Goal: Task Accomplishment & Management: Complete application form

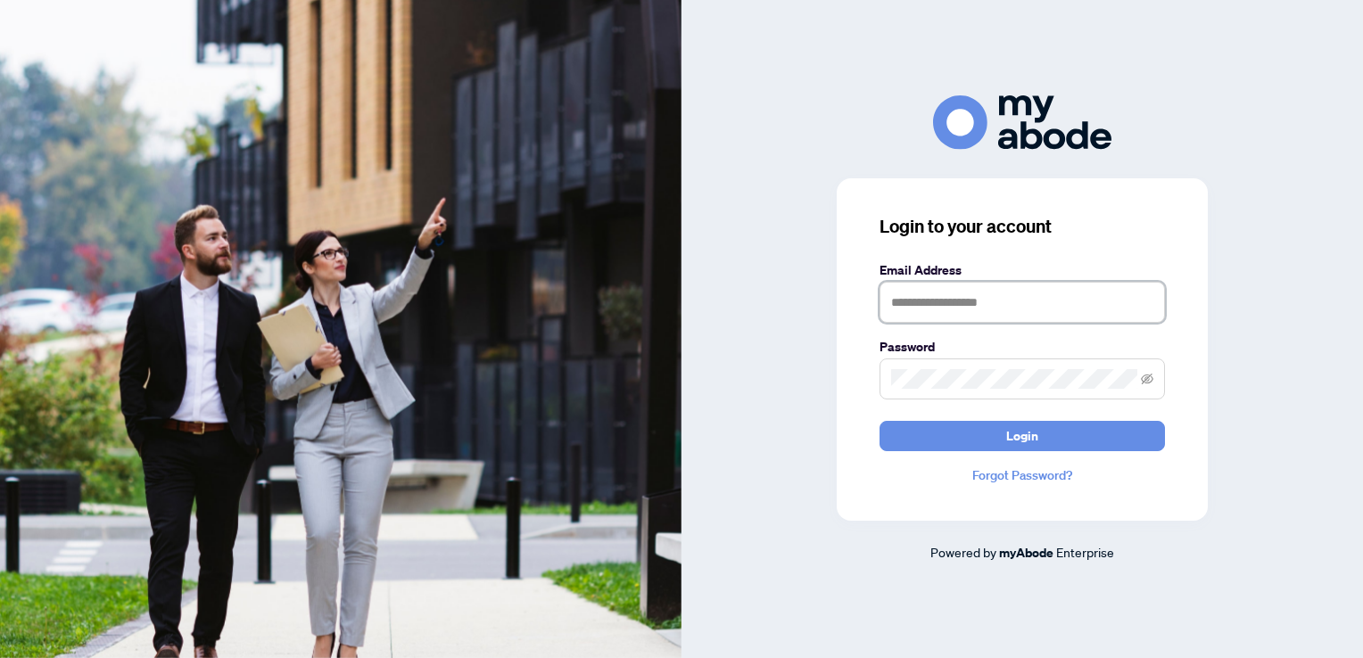
click at [944, 294] on input "text" at bounding box center [1021, 302] width 285 height 41
type input "**********"
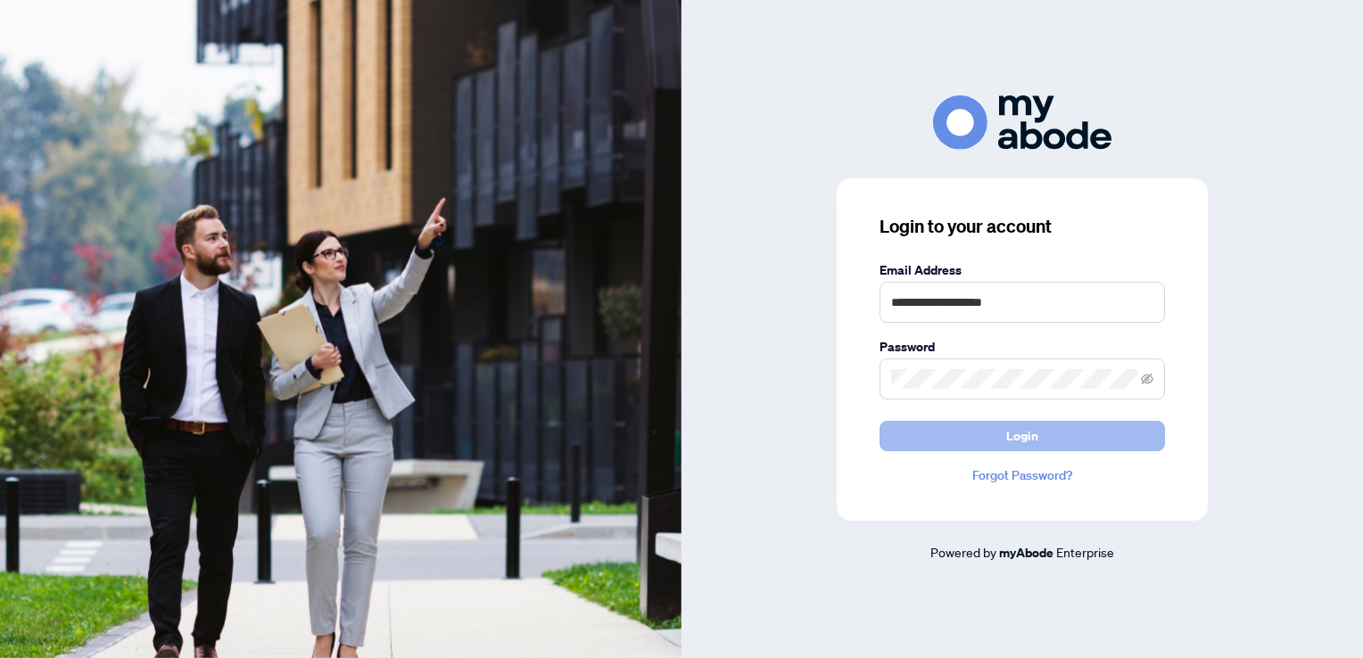
click at [1003, 430] on button "Login" at bounding box center [1021, 436] width 285 height 30
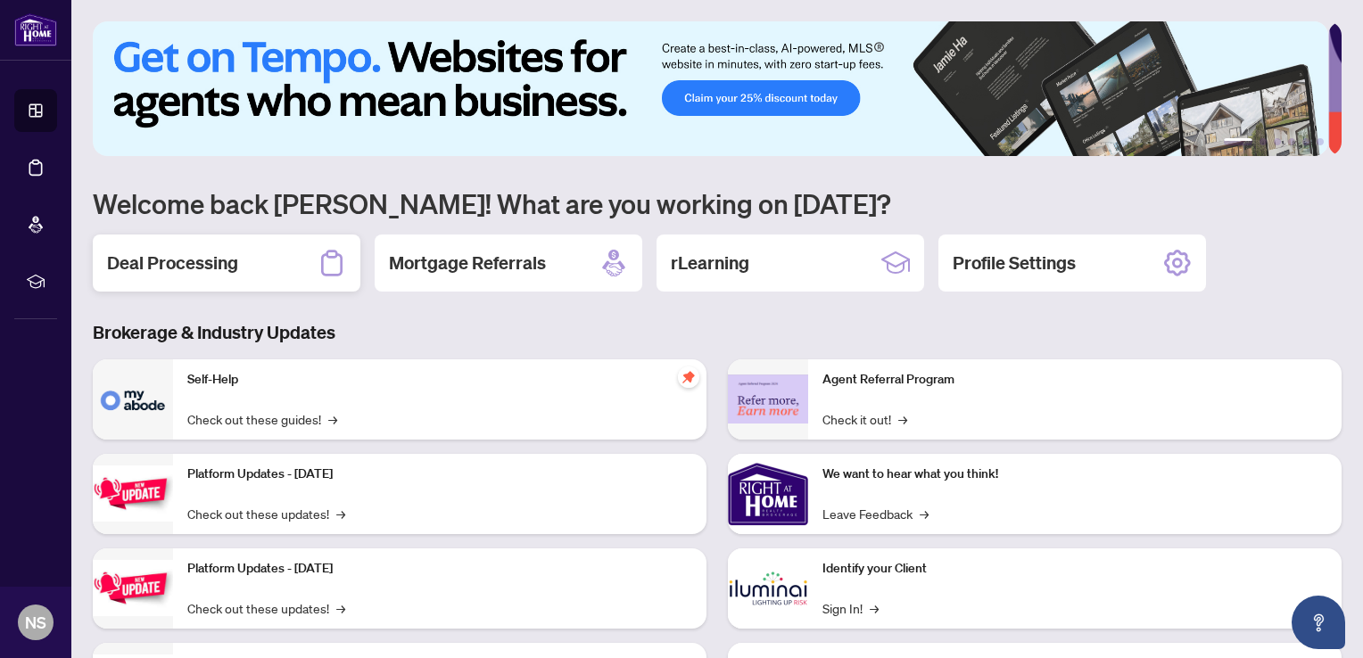
click at [223, 260] on h2 "Deal Processing" at bounding box center [172, 263] width 131 height 25
click at [223, 260] on main "1 2 3 4 5 6 Welcome back [PERSON_NAME]! What are you working on [DATE]? Deal Pr…" at bounding box center [717, 329] width 1292 height 658
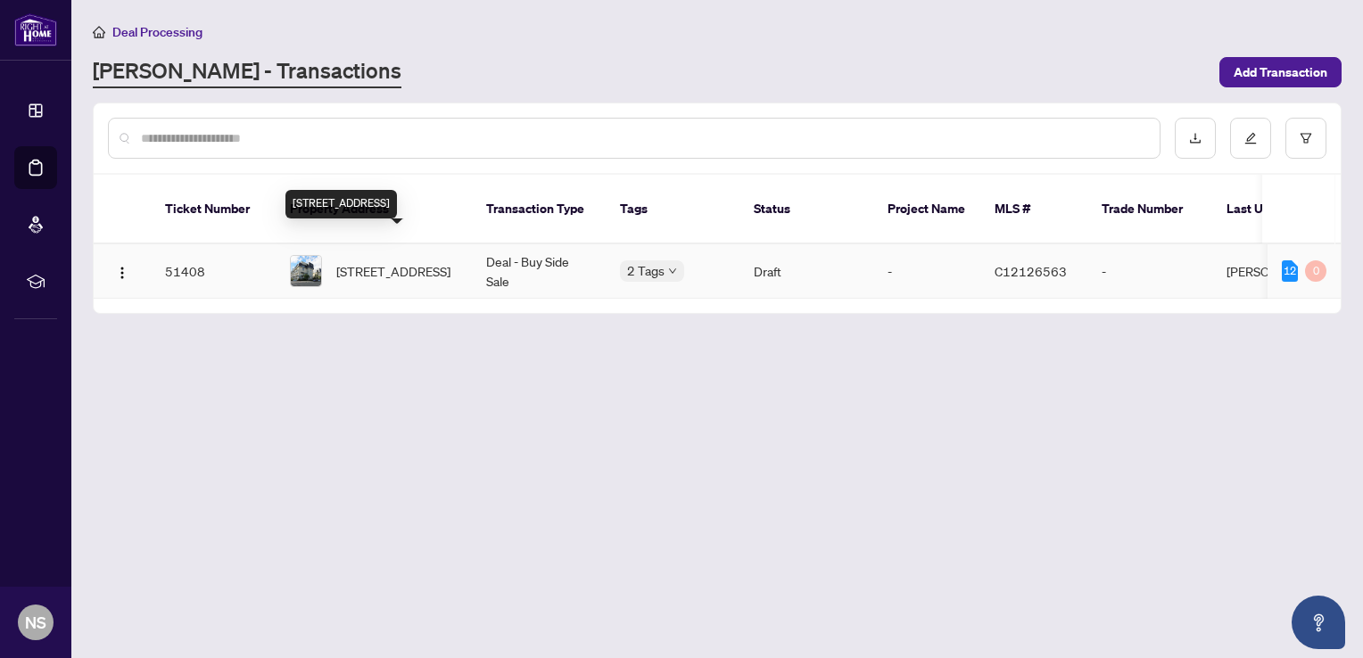
click at [442, 261] on span "[STREET_ADDRESS]" at bounding box center [393, 271] width 114 height 20
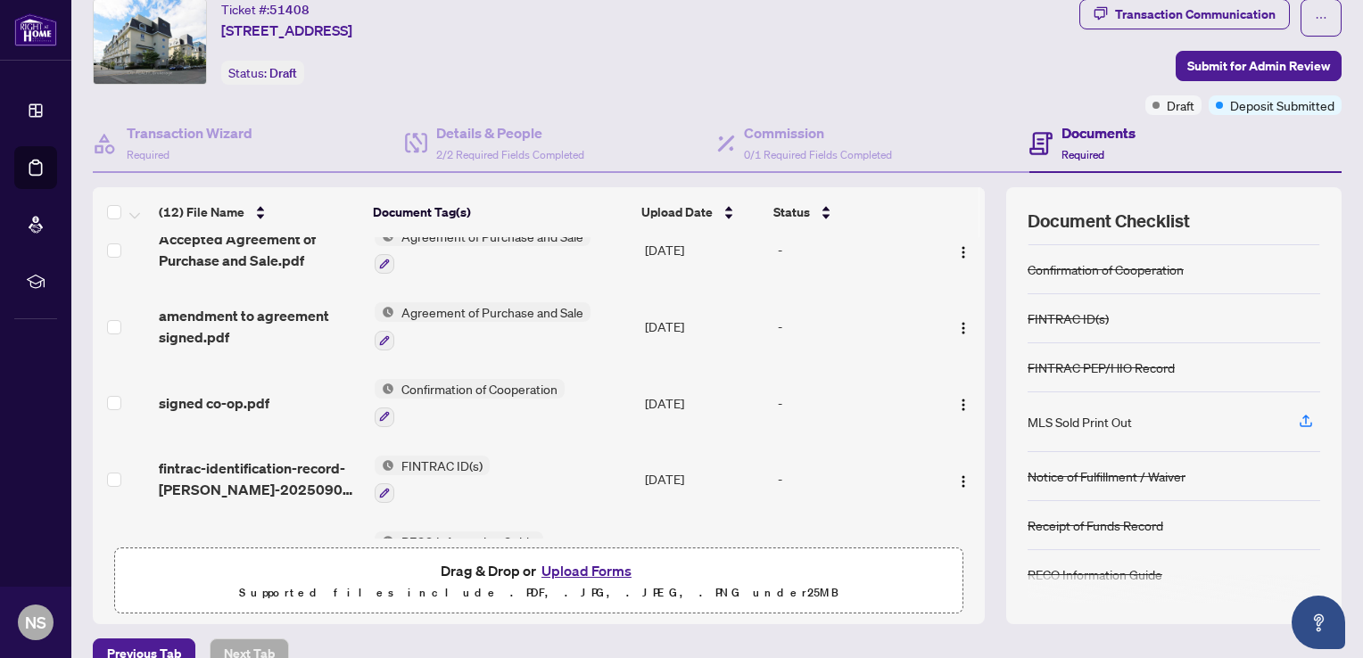
scroll to position [86, 0]
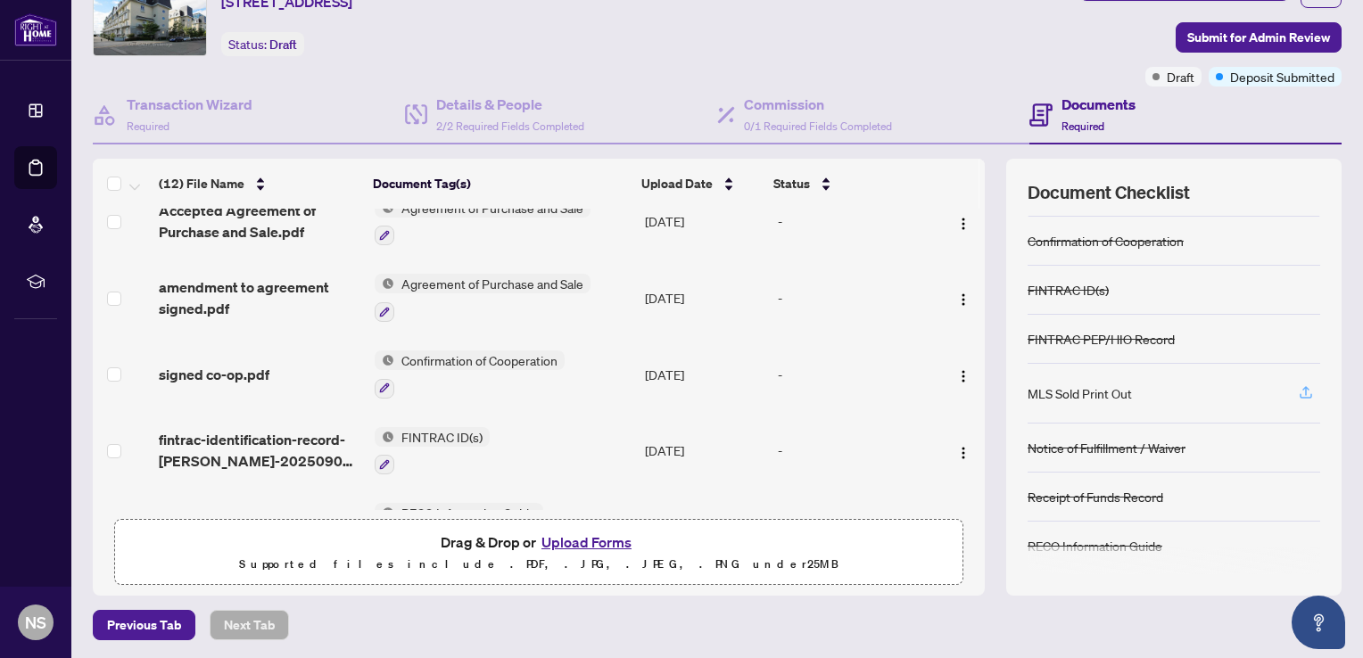
click at [1299, 385] on icon "button" at bounding box center [1306, 392] width 16 height 16
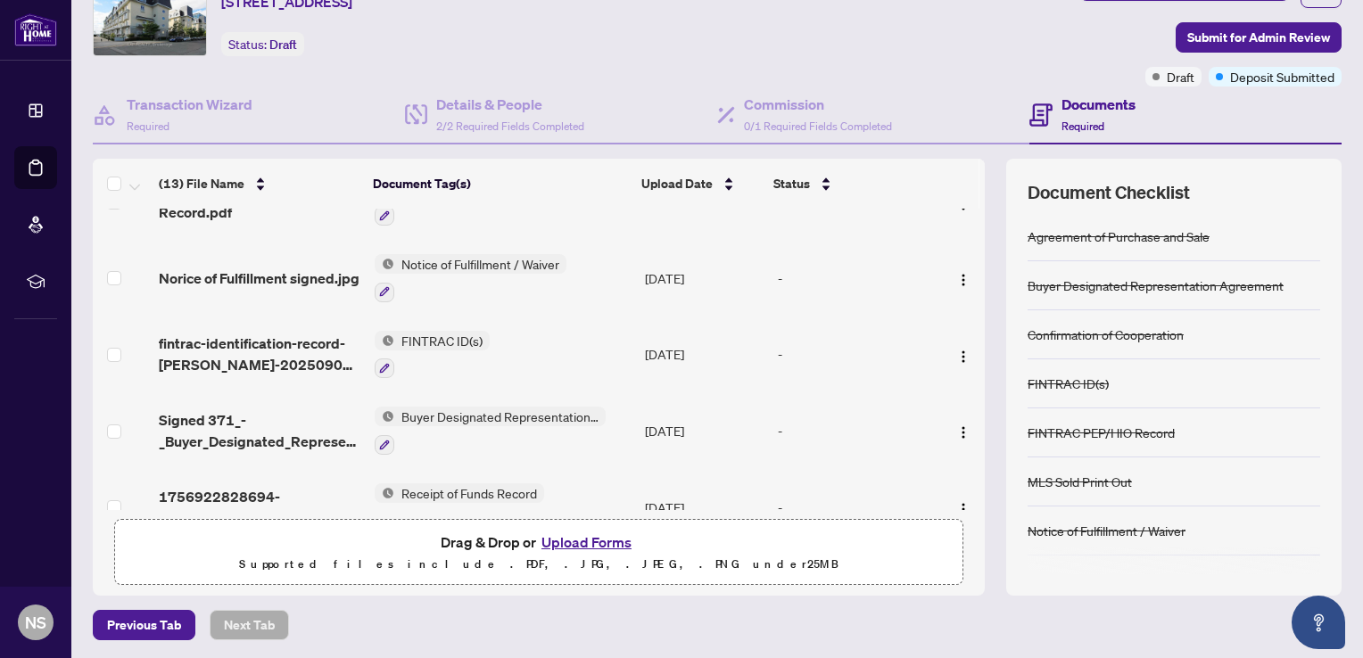
scroll to position [681, 0]
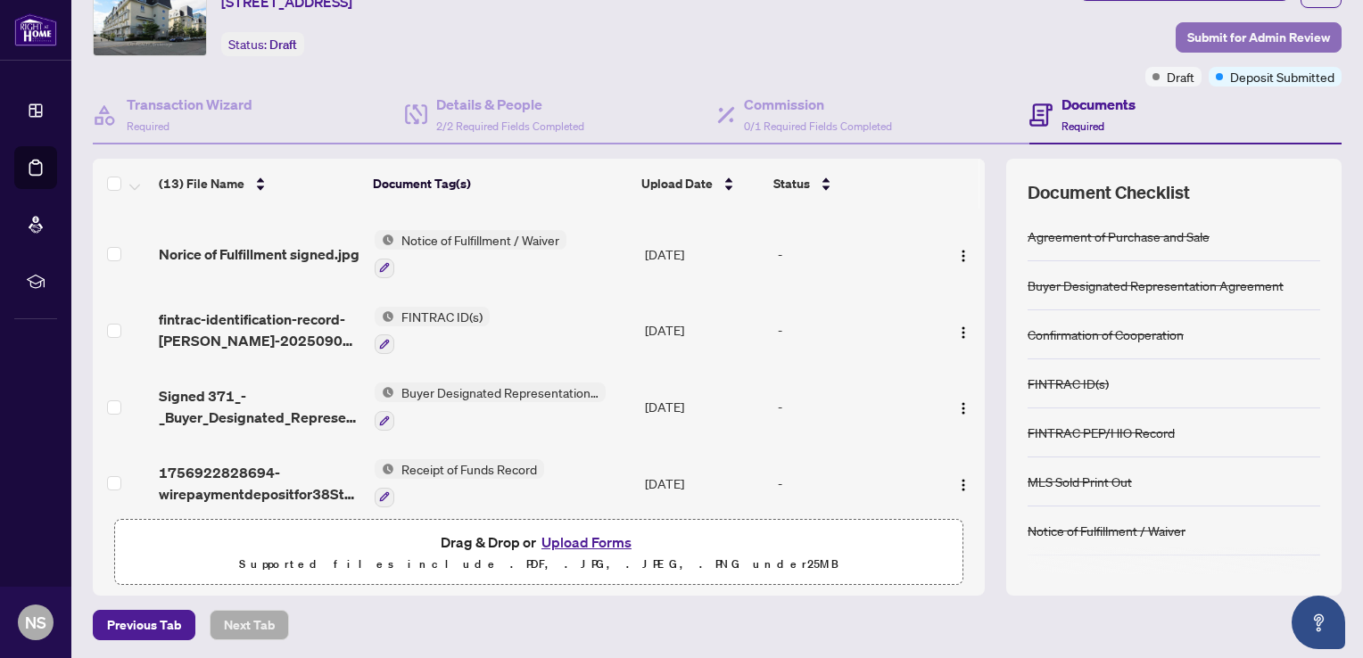
click at [1292, 31] on span "Submit for Admin Review" at bounding box center [1258, 37] width 143 height 29
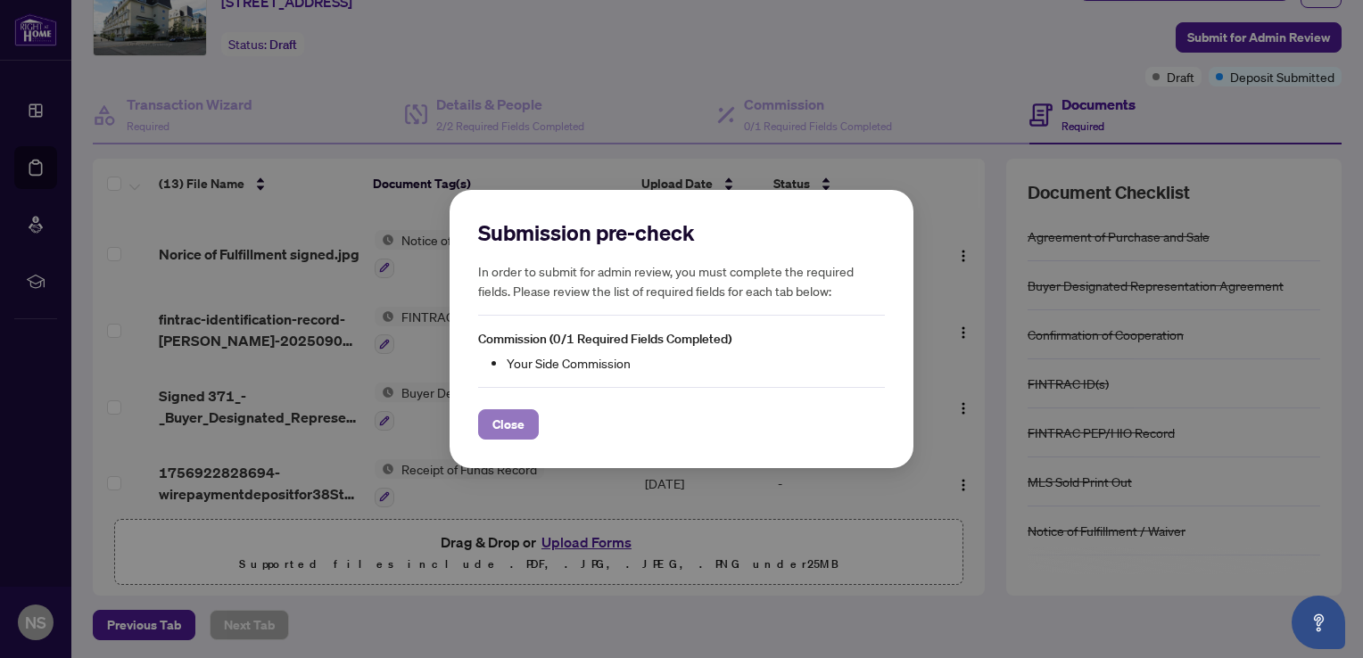
click at [503, 426] on span "Close" at bounding box center [508, 424] width 32 height 29
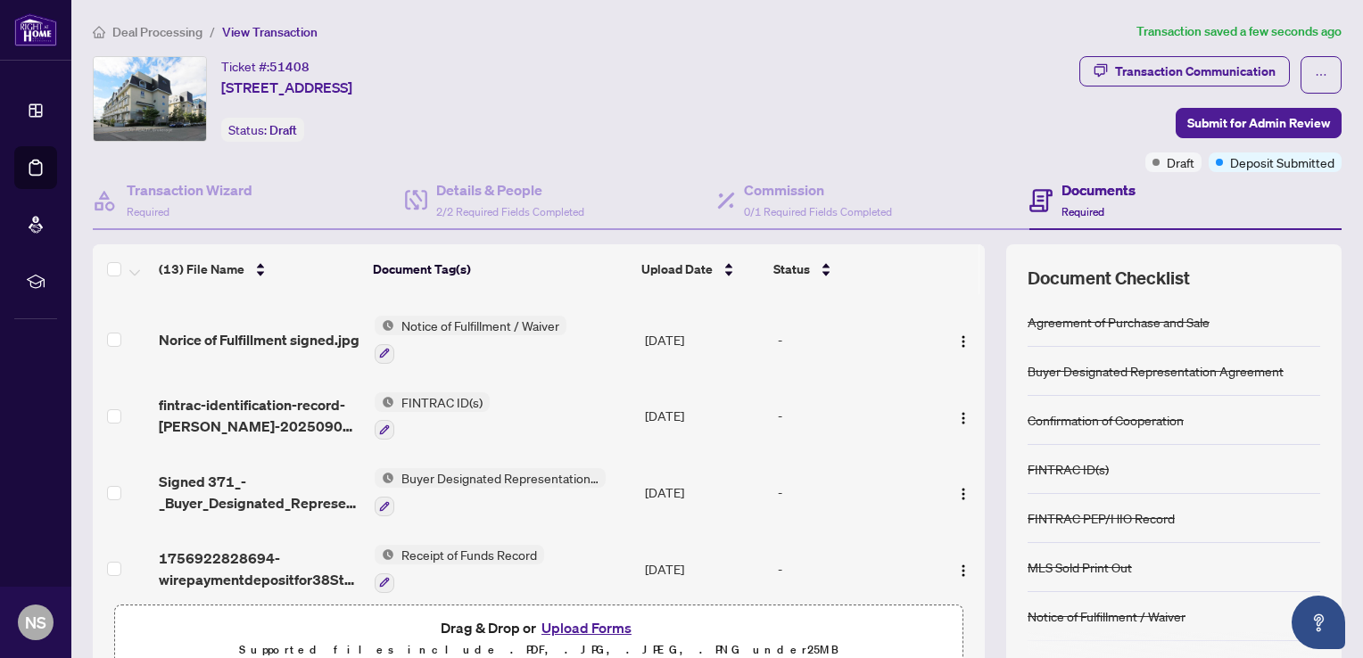
click at [1101, 417] on div "Confirmation of Cooperation" at bounding box center [1105, 420] width 156 height 20
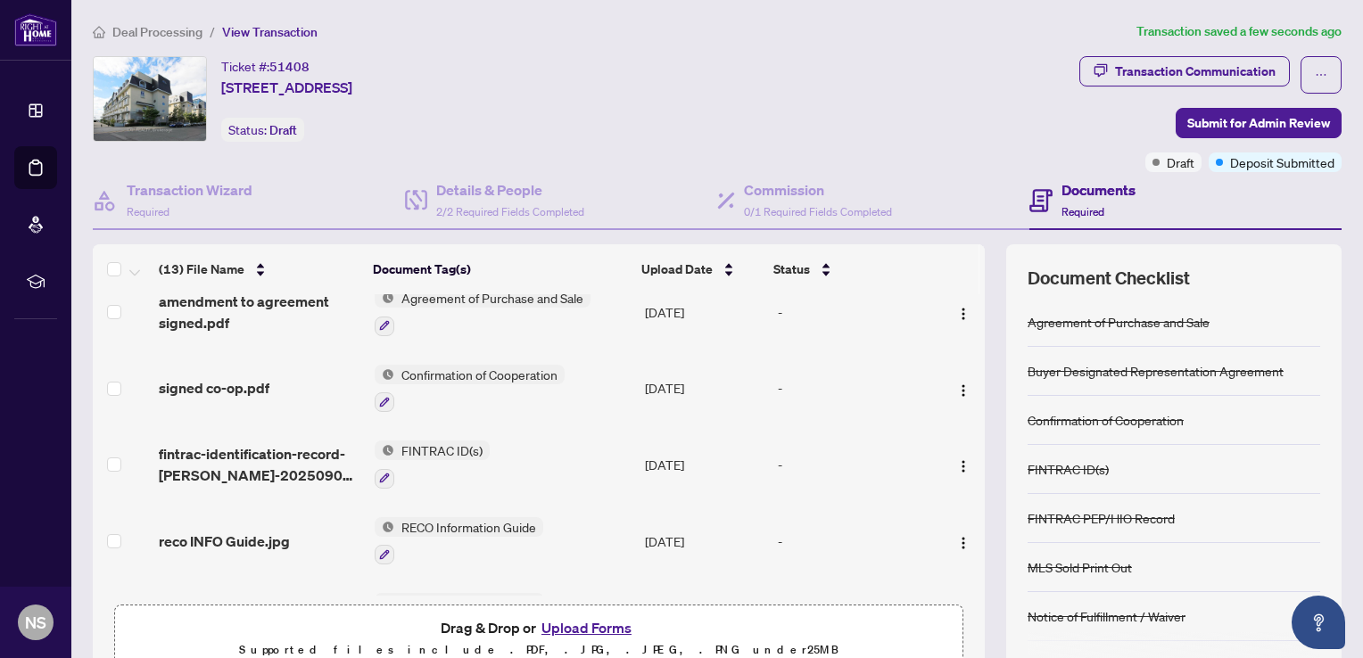
scroll to position [357, 0]
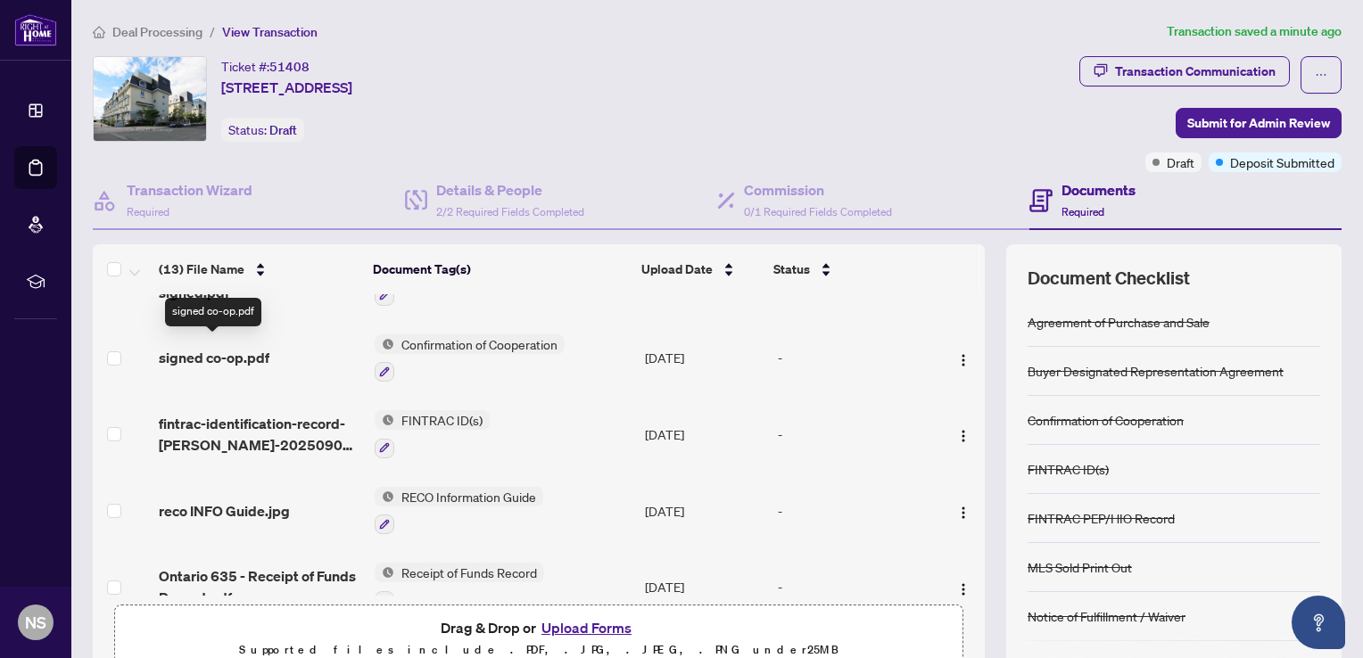
click at [231, 347] on span "signed co-op.pdf" at bounding box center [214, 357] width 111 height 21
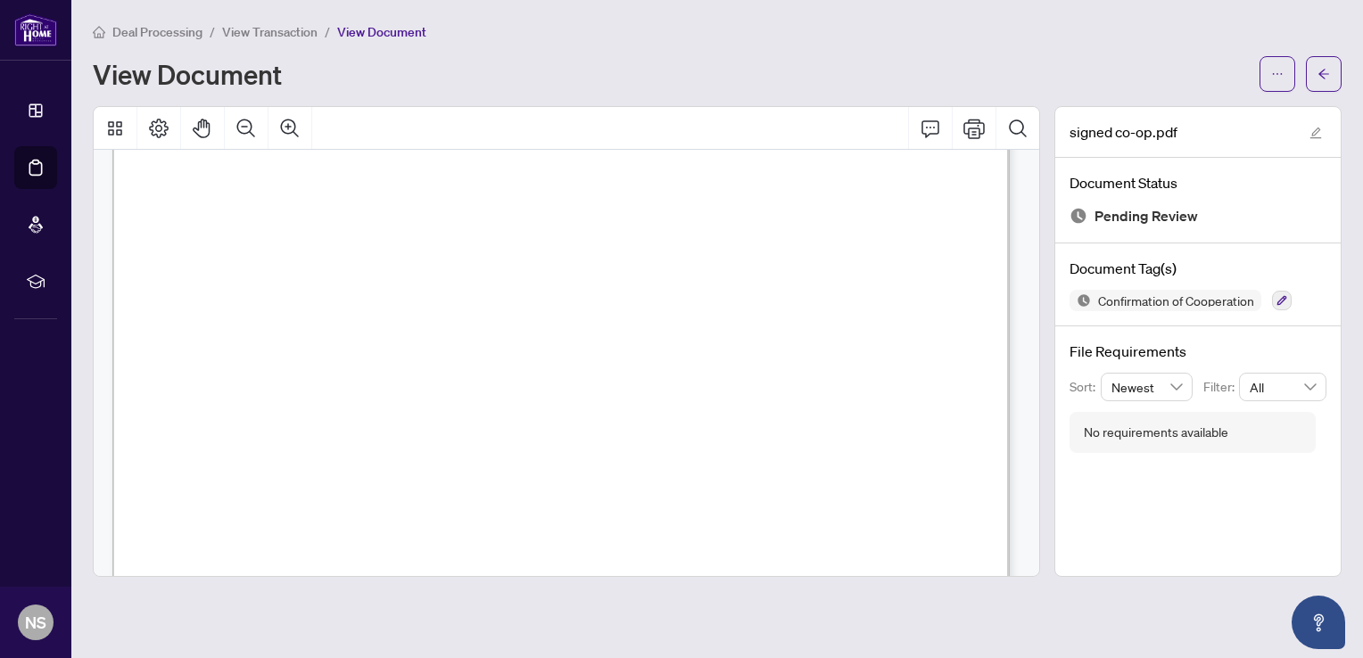
scroll to position [446, 0]
click at [1313, 131] on icon "edit" at bounding box center [1316, 134] width 12 height 12
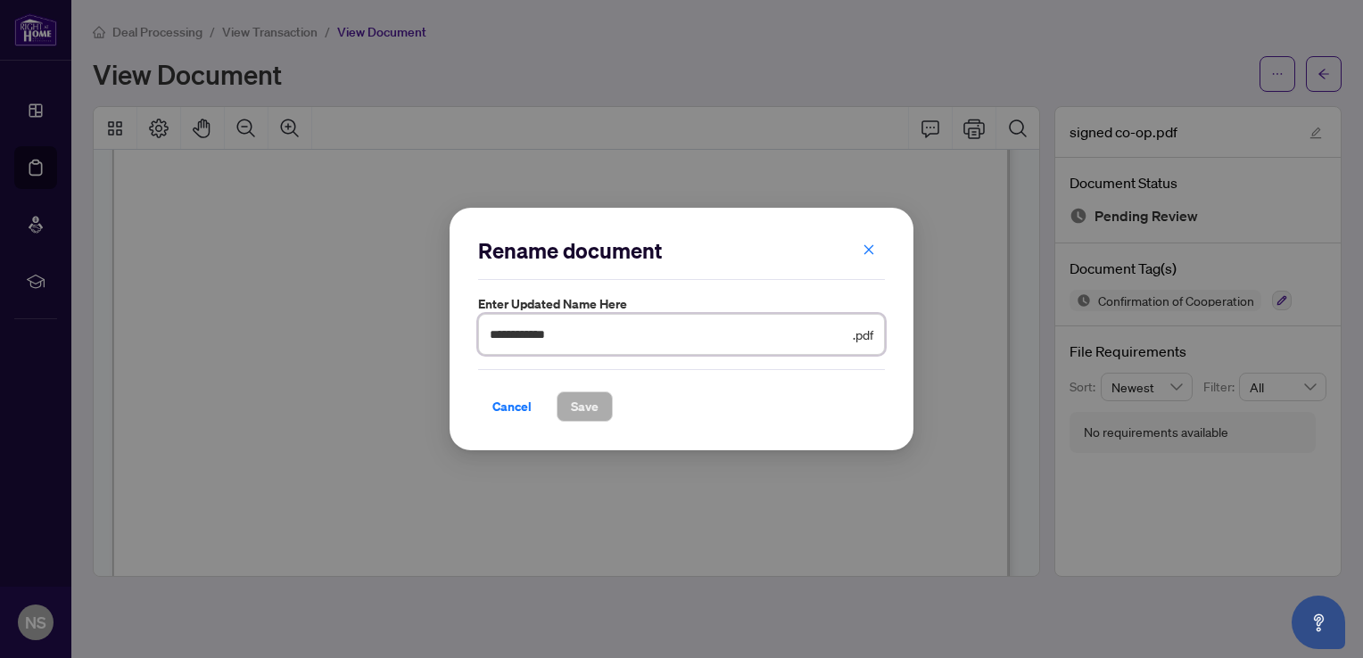
click at [585, 337] on input "**********" at bounding box center [669, 335] width 359 height 20
type input "*"
type input "**********"
click at [591, 403] on span "Save" at bounding box center [585, 406] width 28 height 29
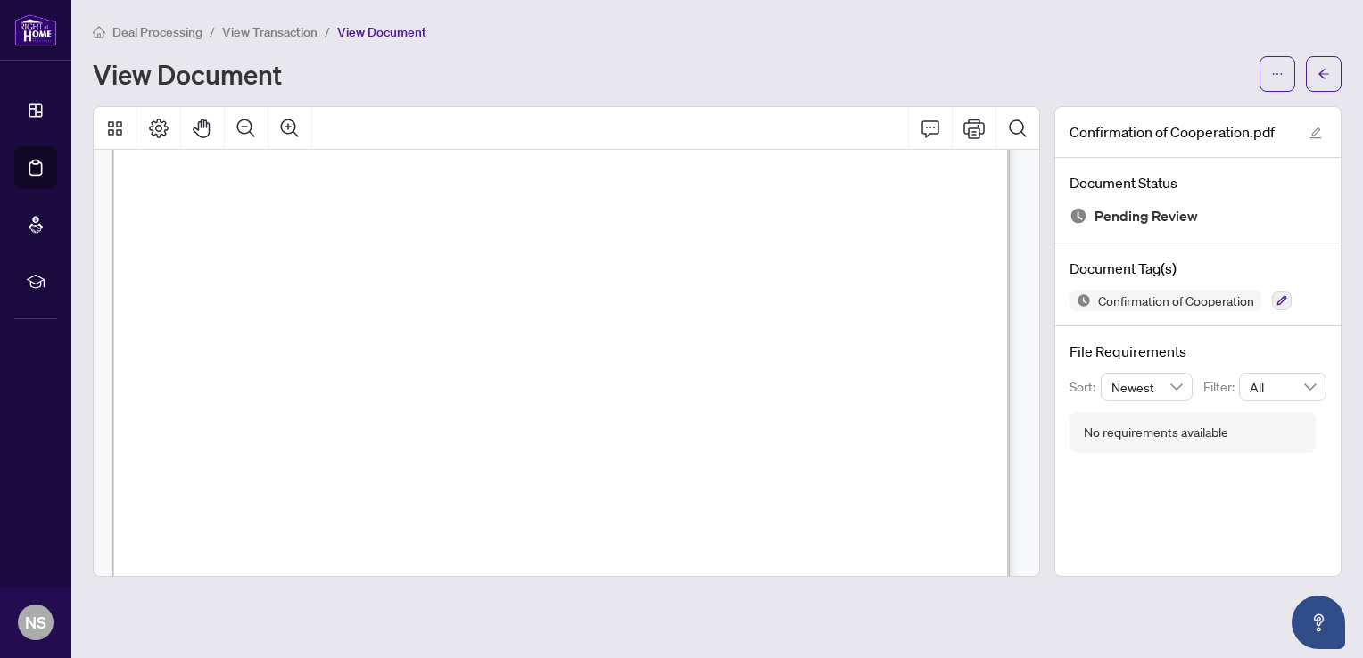
click at [376, 33] on span "View Document" at bounding box center [381, 32] width 89 height 16
click at [256, 31] on span "View Transaction" at bounding box center [269, 32] width 95 height 16
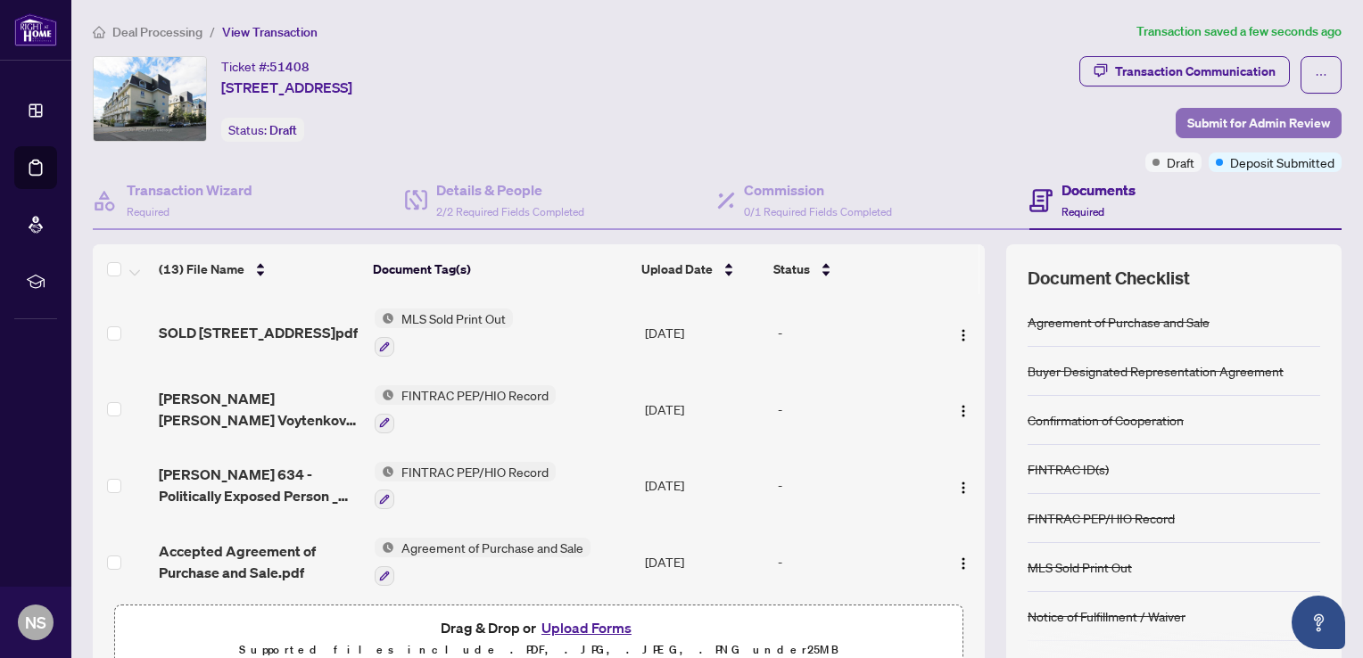
click at [1283, 121] on span "Submit for Admin Review" at bounding box center [1258, 123] width 143 height 29
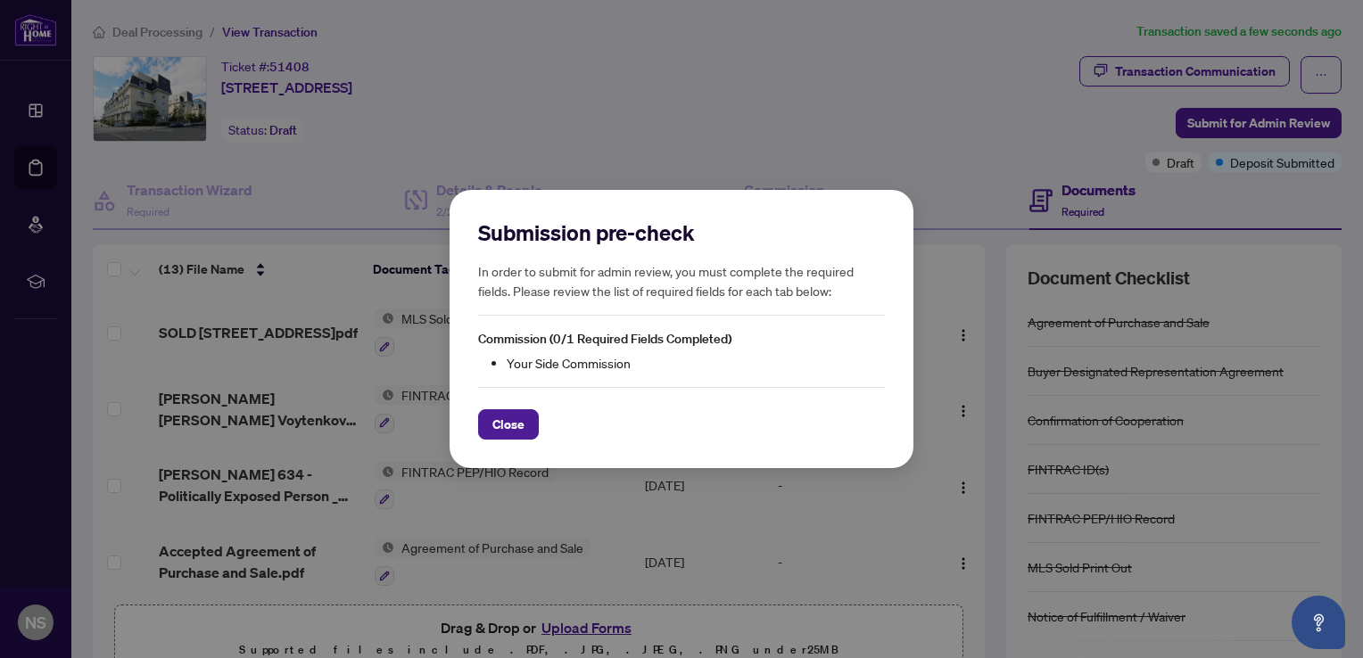
click at [801, 136] on div "Submission pre-check In order to submit for admin review, you must complete the…" at bounding box center [681, 329] width 1363 height 658
click at [507, 425] on span "Close" at bounding box center [508, 424] width 32 height 29
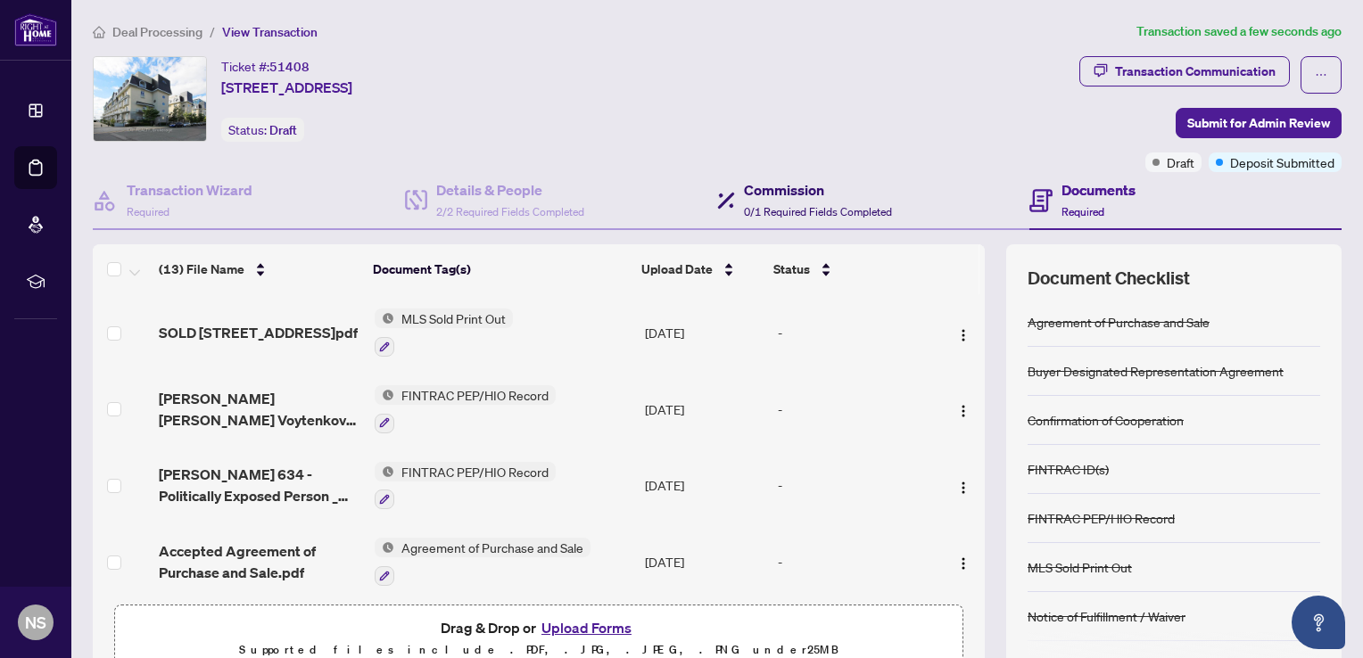
click at [829, 205] on span "0/1 Required Fields Completed" at bounding box center [818, 211] width 148 height 13
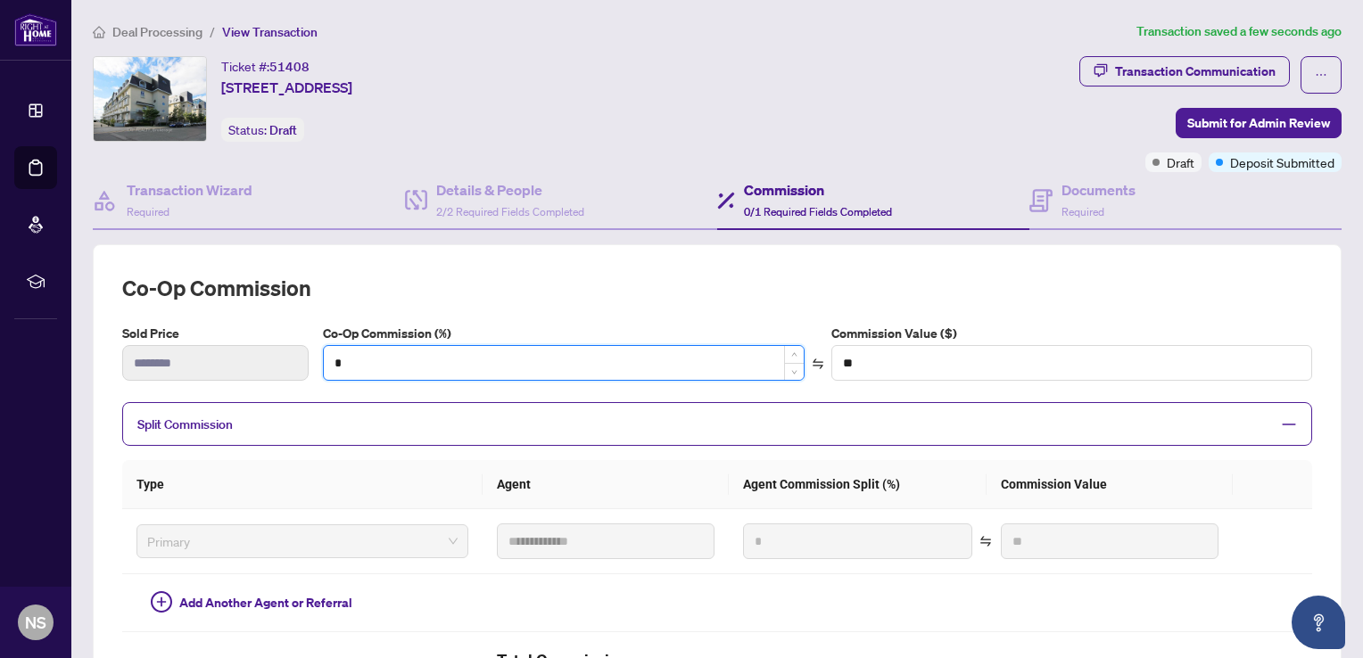
click at [342, 362] on input "*" at bounding box center [564, 363] width 480 height 34
type input "*"
type input "*******"
type input "***"
type input "*******"
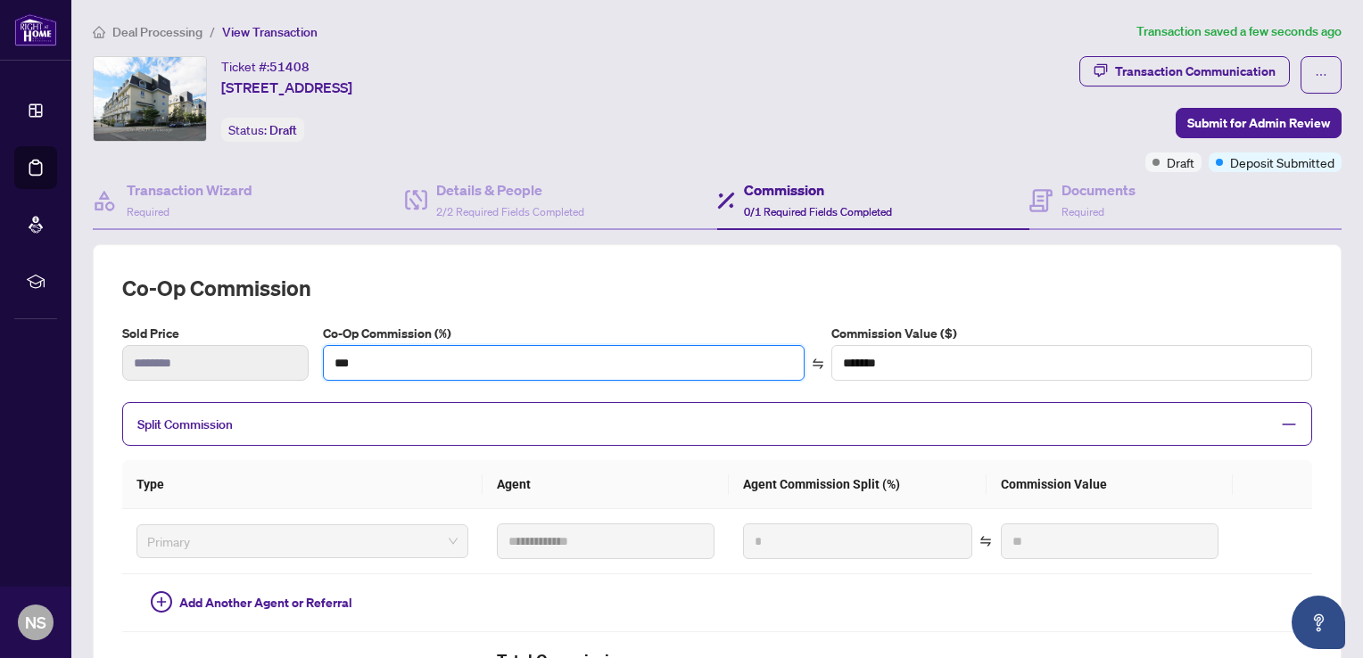
scroll to position [89, 0]
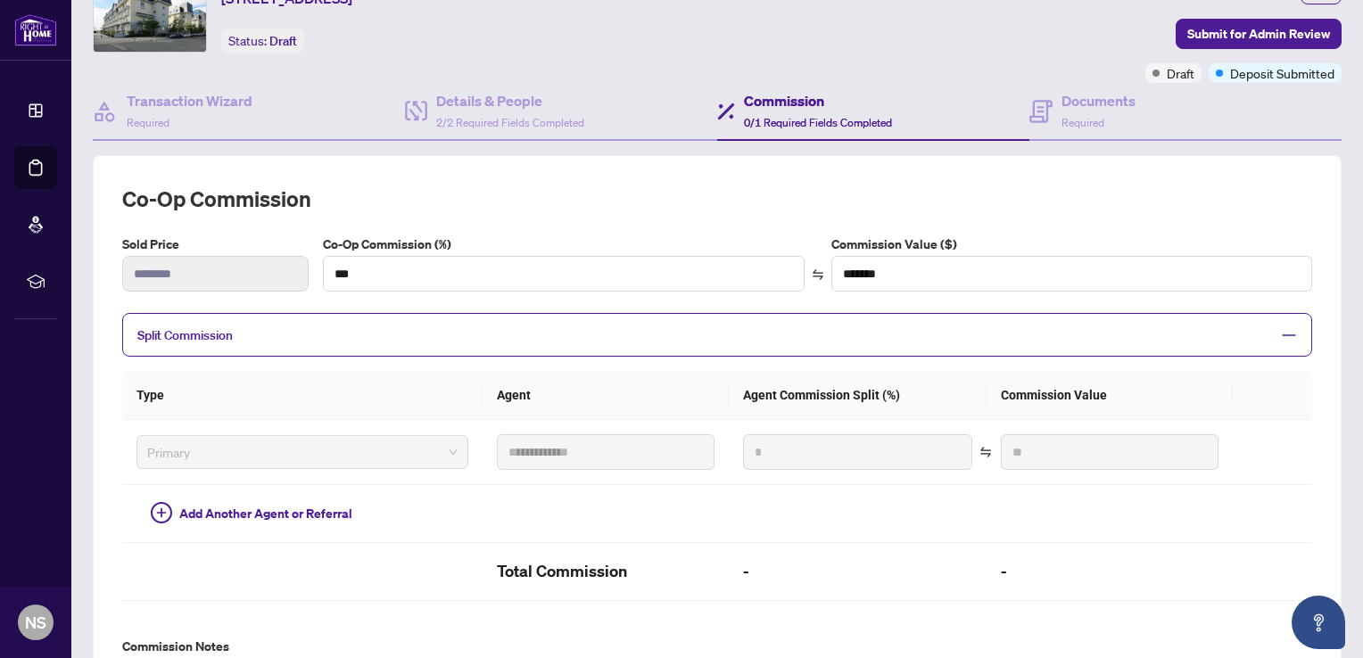
click at [1281, 337] on icon "minus" at bounding box center [1289, 335] width 16 height 16
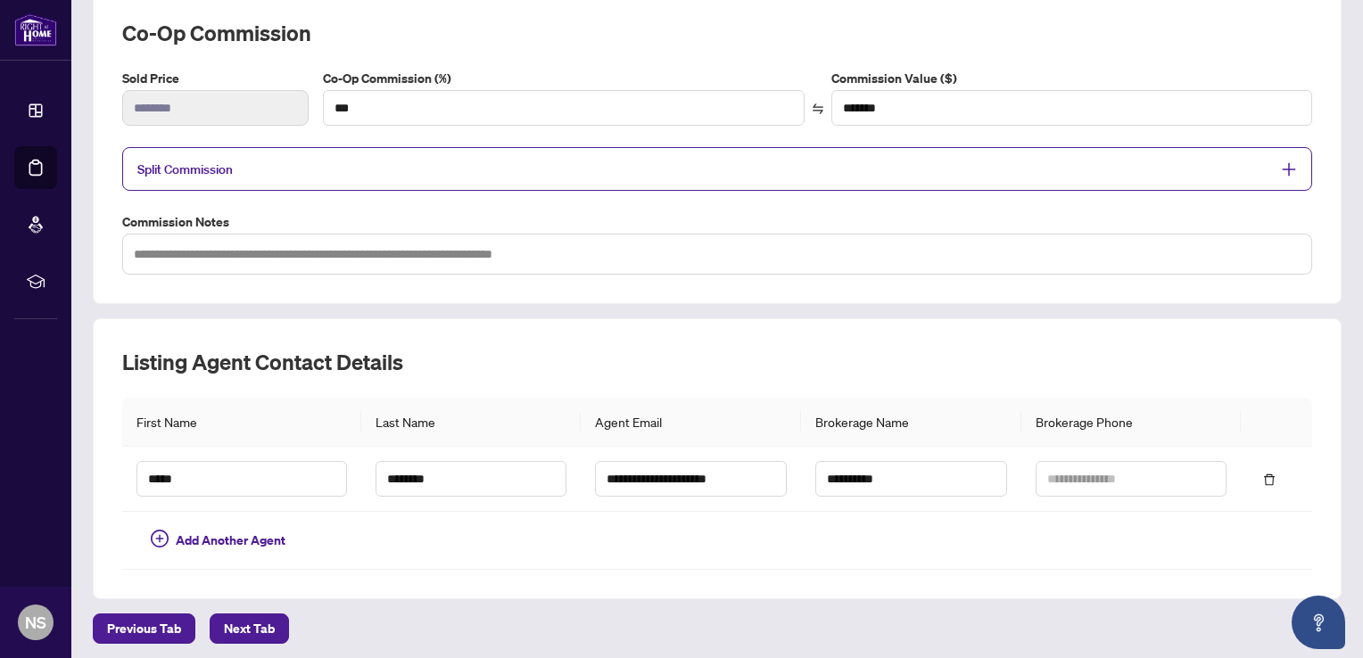
scroll to position [166, 0]
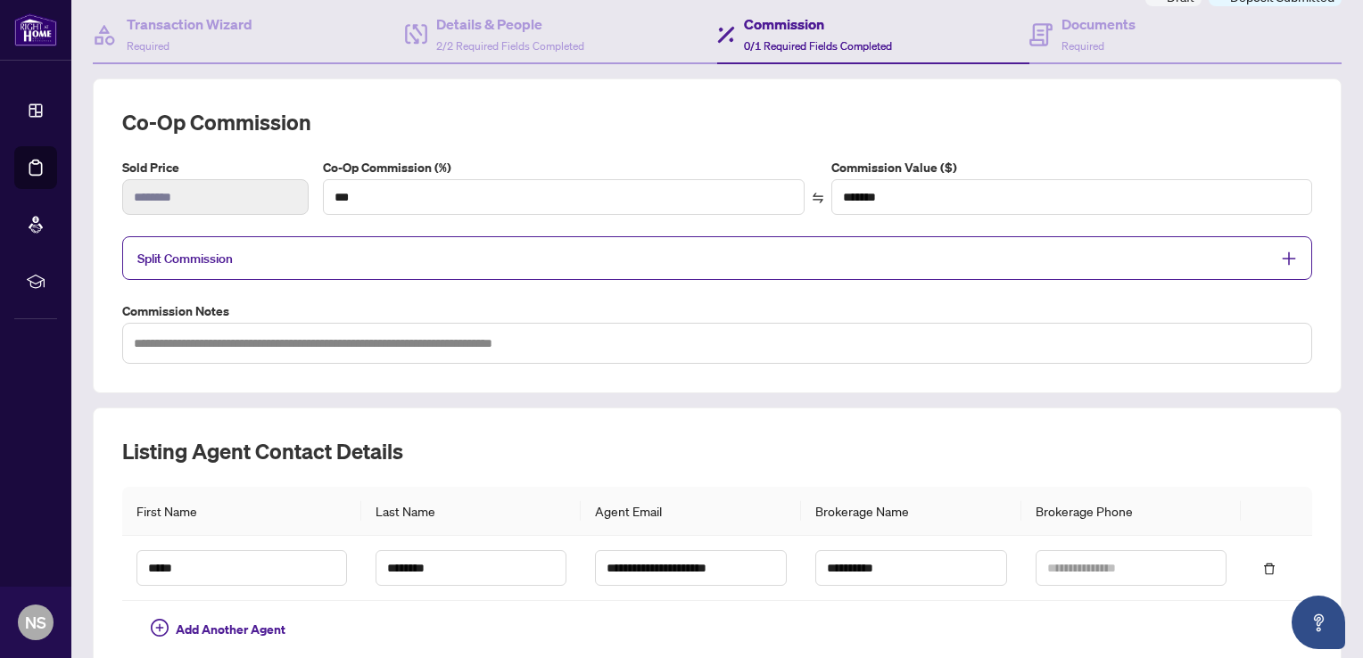
click at [1283, 258] on icon "plus" at bounding box center [1289, 259] width 12 height 2
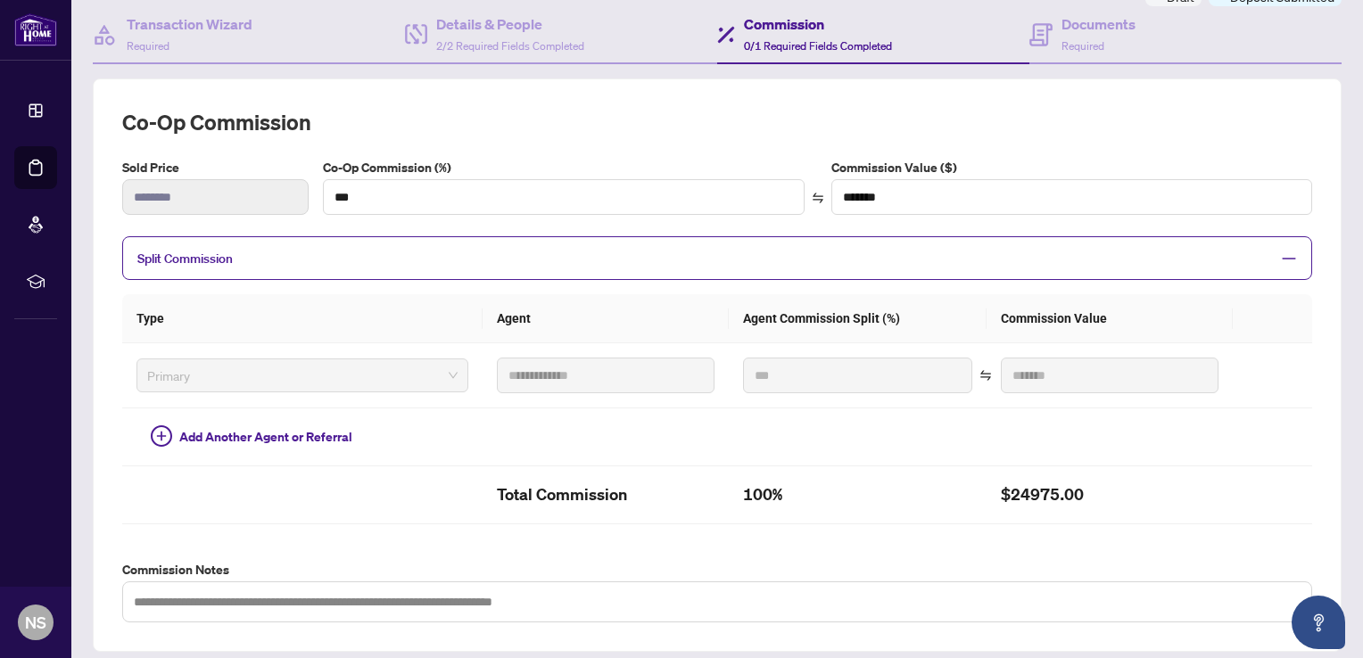
click at [1283, 258] on icon "minus" at bounding box center [1289, 259] width 13 height 2
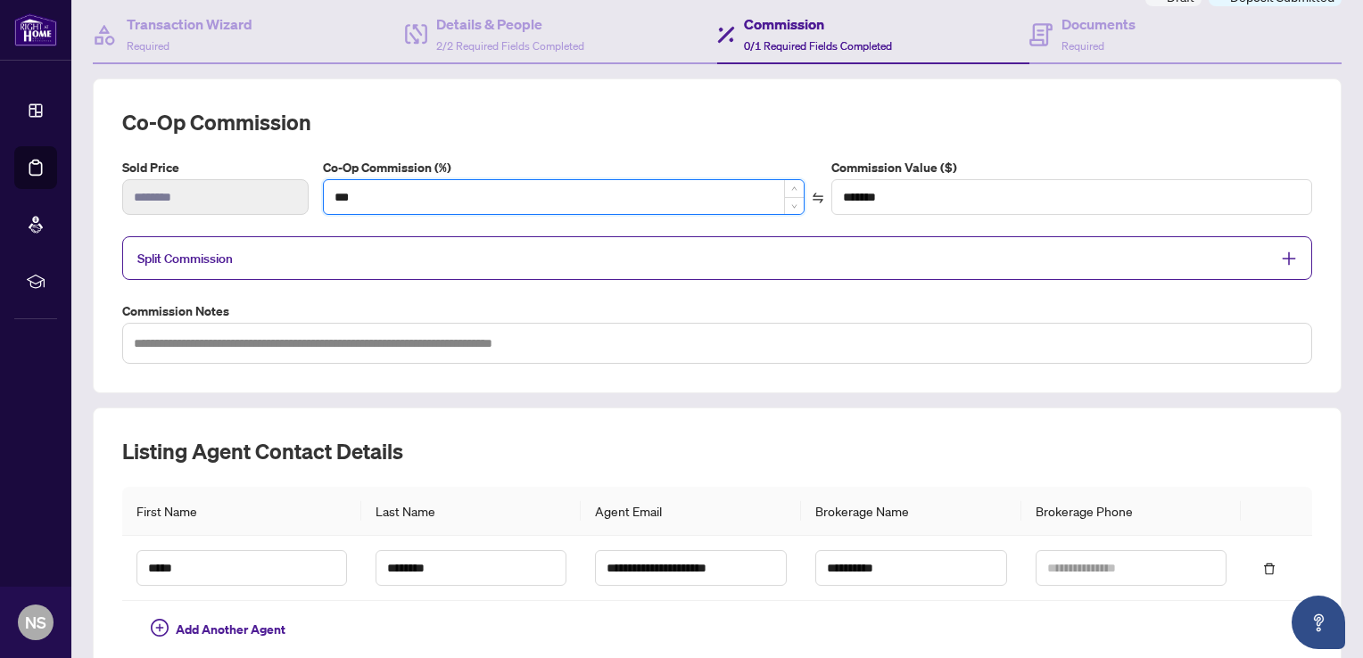
click at [369, 198] on input "***" at bounding box center [564, 197] width 480 height 34
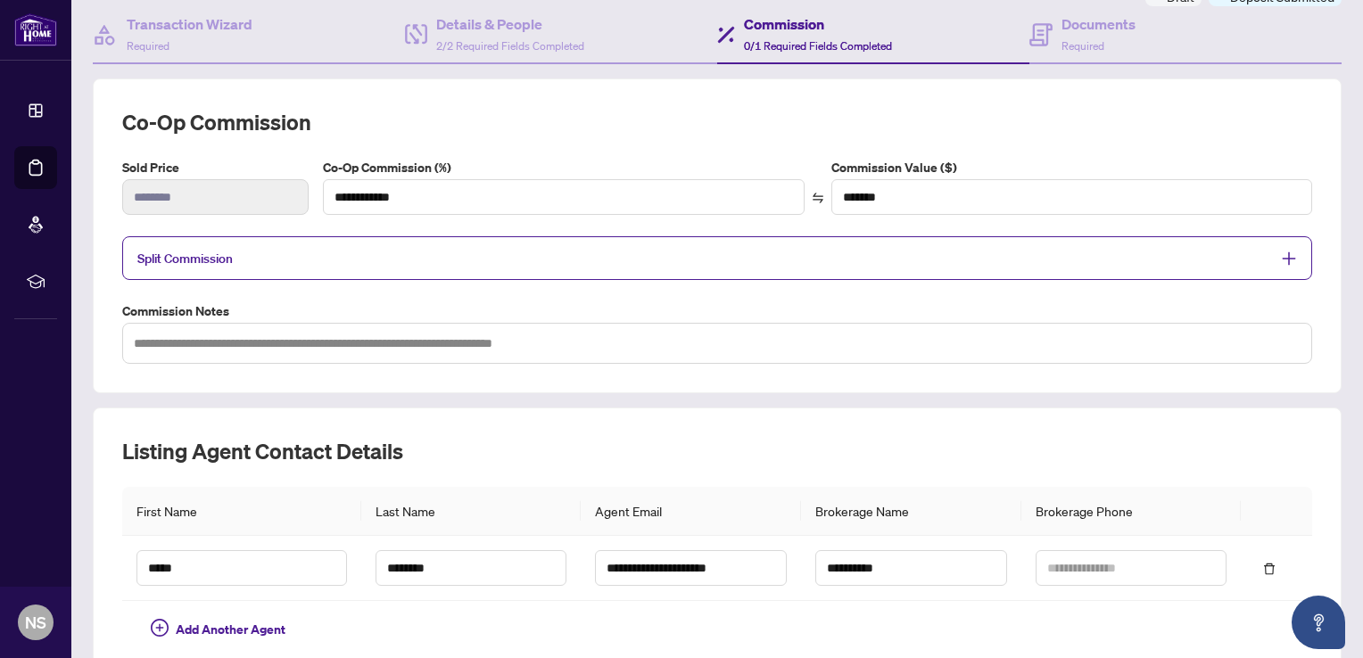
type input "***"
click at [631, 120] on h2 "Co-op Commission" at bounding box center [717, 122] width 1190 height 29
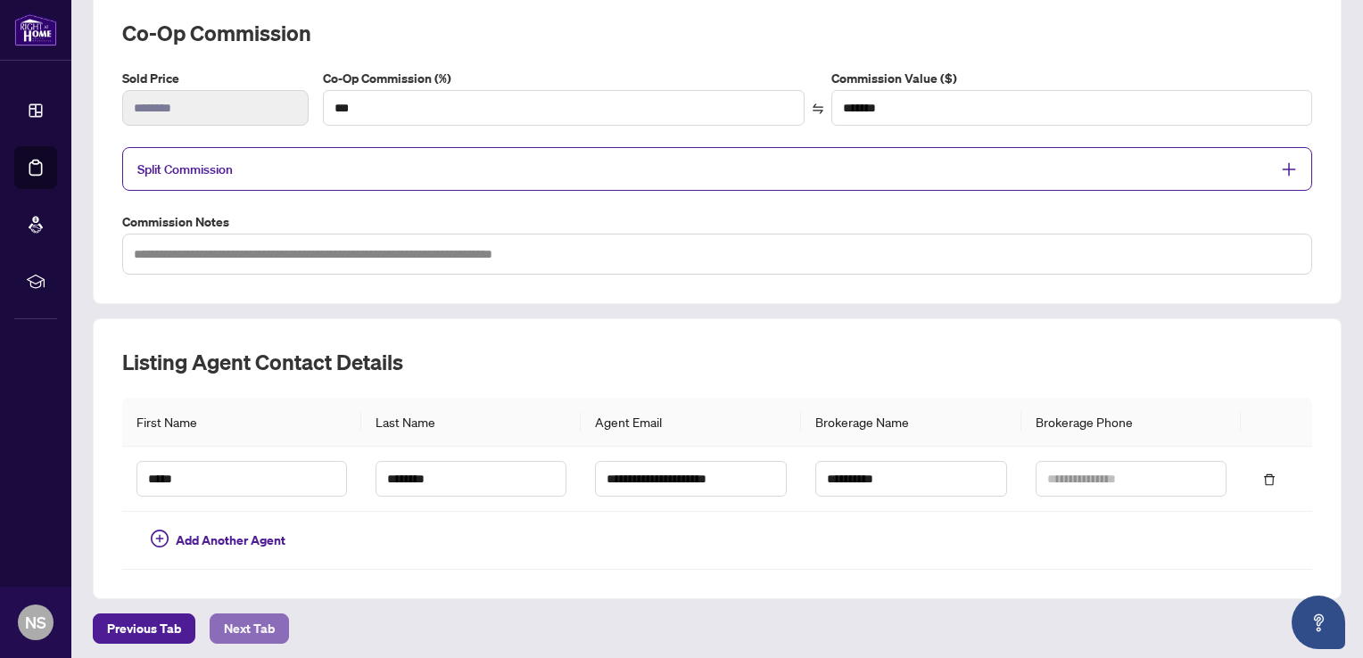
click at [245, 616] on span "Next Tab" at bounding box center [249, 629] width 51 height 29
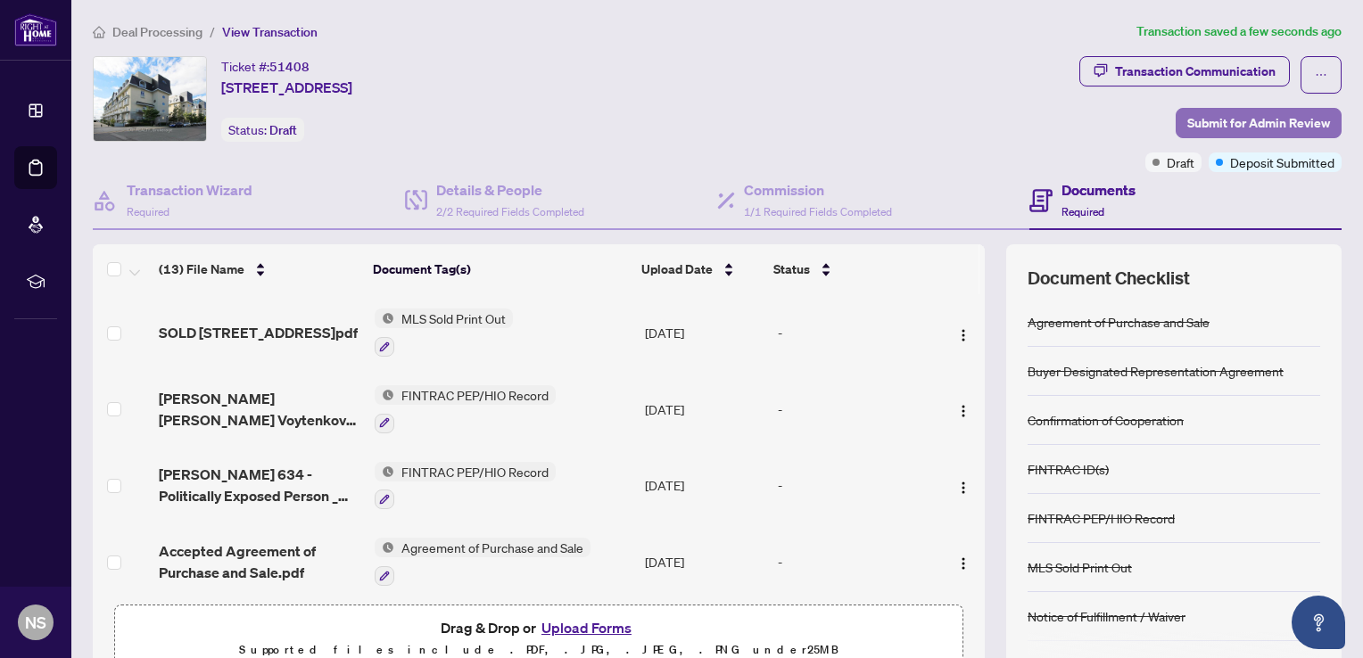
click at [1256, 120] on span "Submit for Admin Review" at bounding box center [1258, 123] width 143 height 29
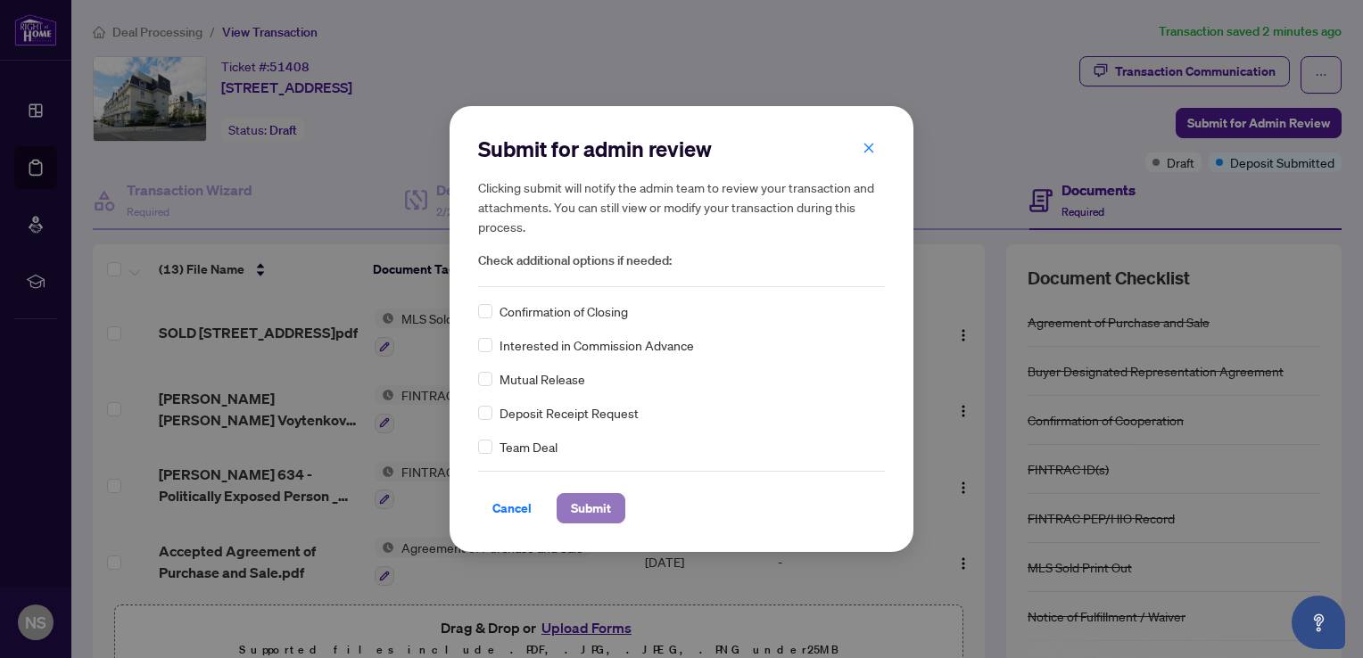
click at [592, 503] on span "Submit" at bounding box center [591, 508] width 40 height 29
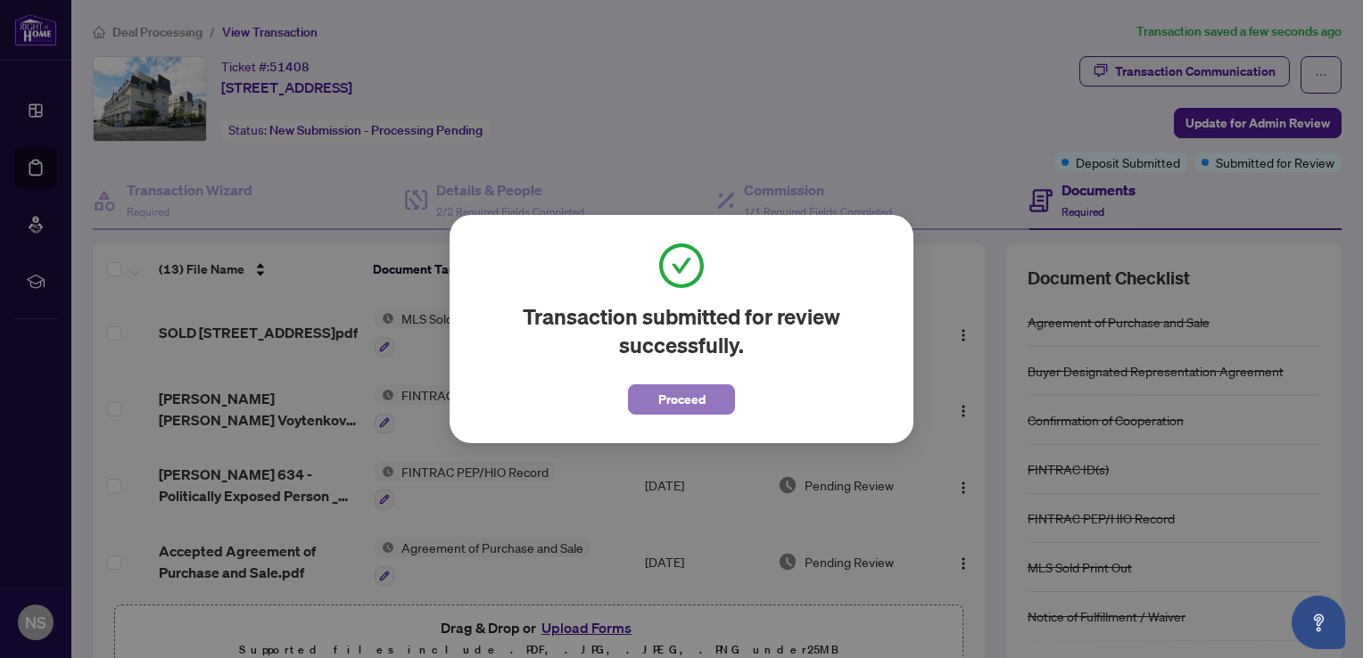
click at [665, 401] on span "Proceed" at bounding box center [681, 399] width 47 height 29
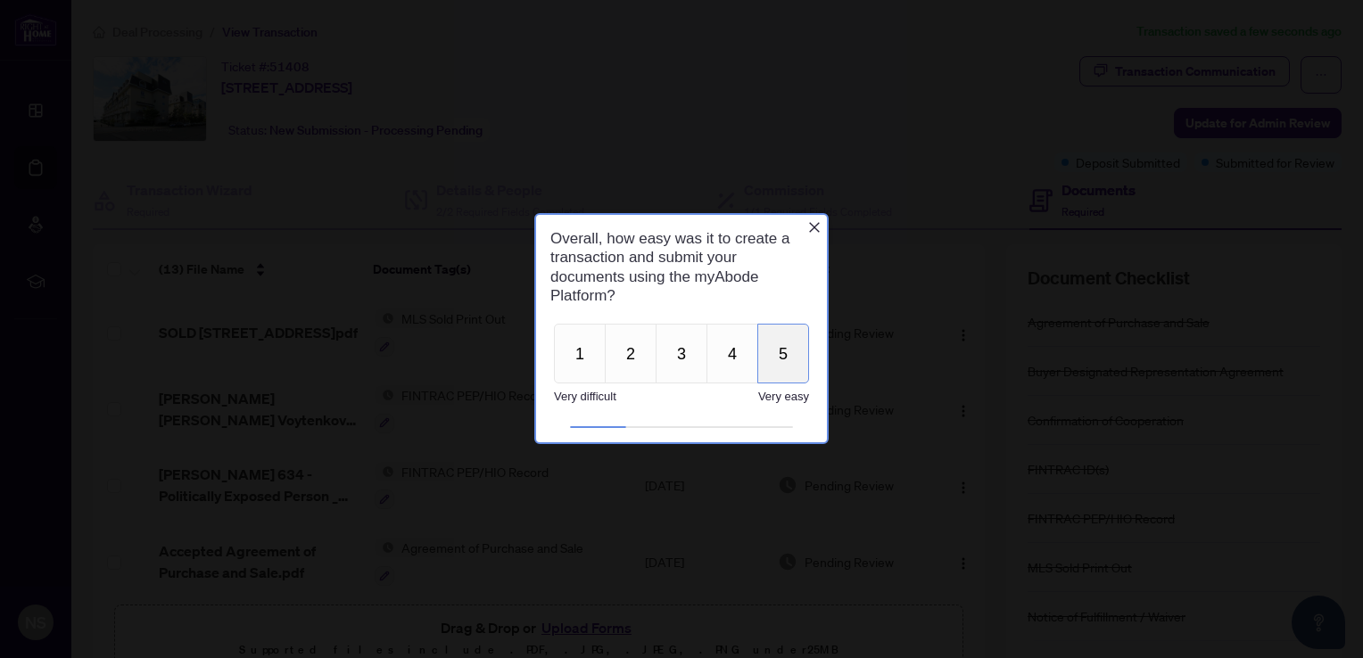
click at [788, 340] on button "5" at bounding box center [783, 354] width 52 height 60
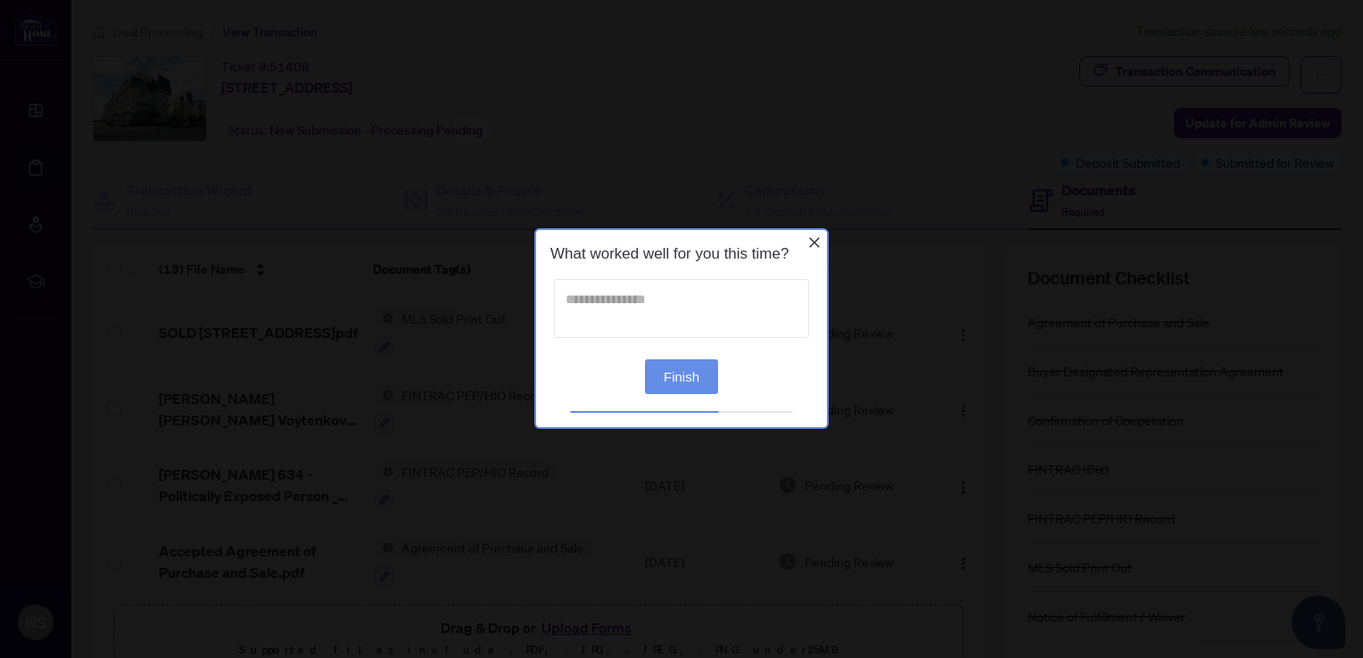
click at [631, 286] on textarea at bounding box center [681, 308] width 255 height 59
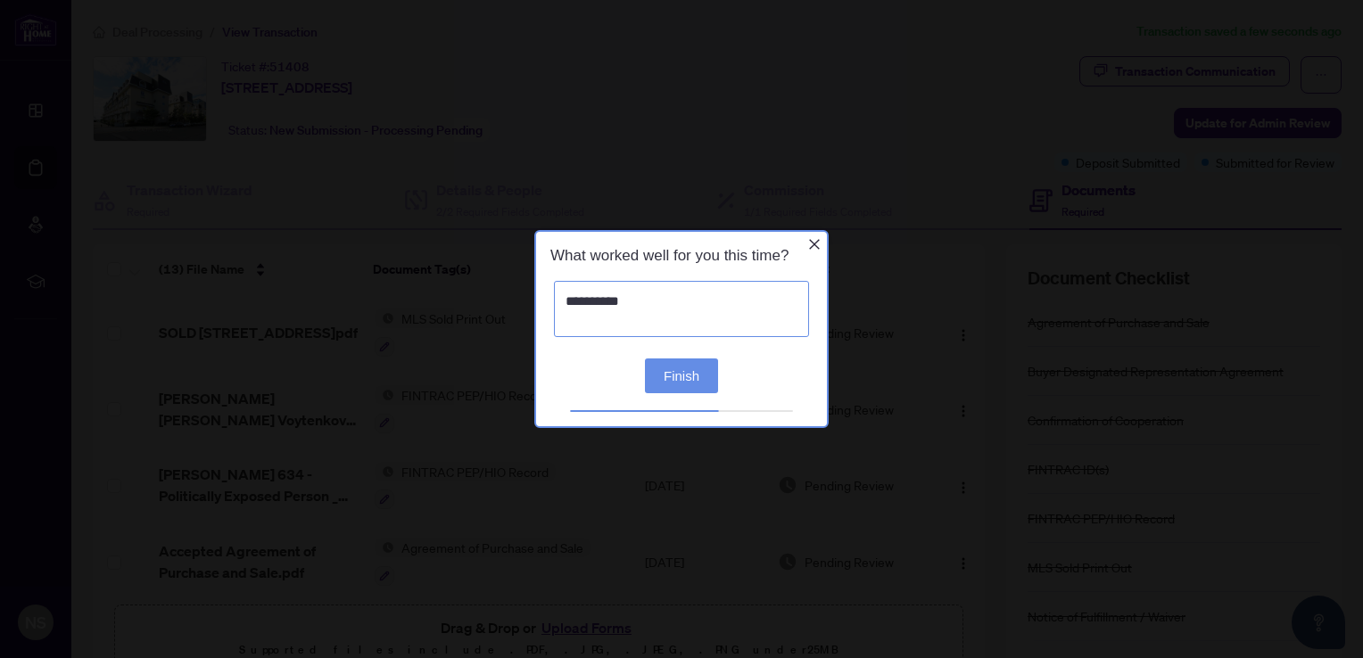
type textarea "**********"
click at [672, 376] on button "Finish" at bounding box center [681, 375] width 73 height 35
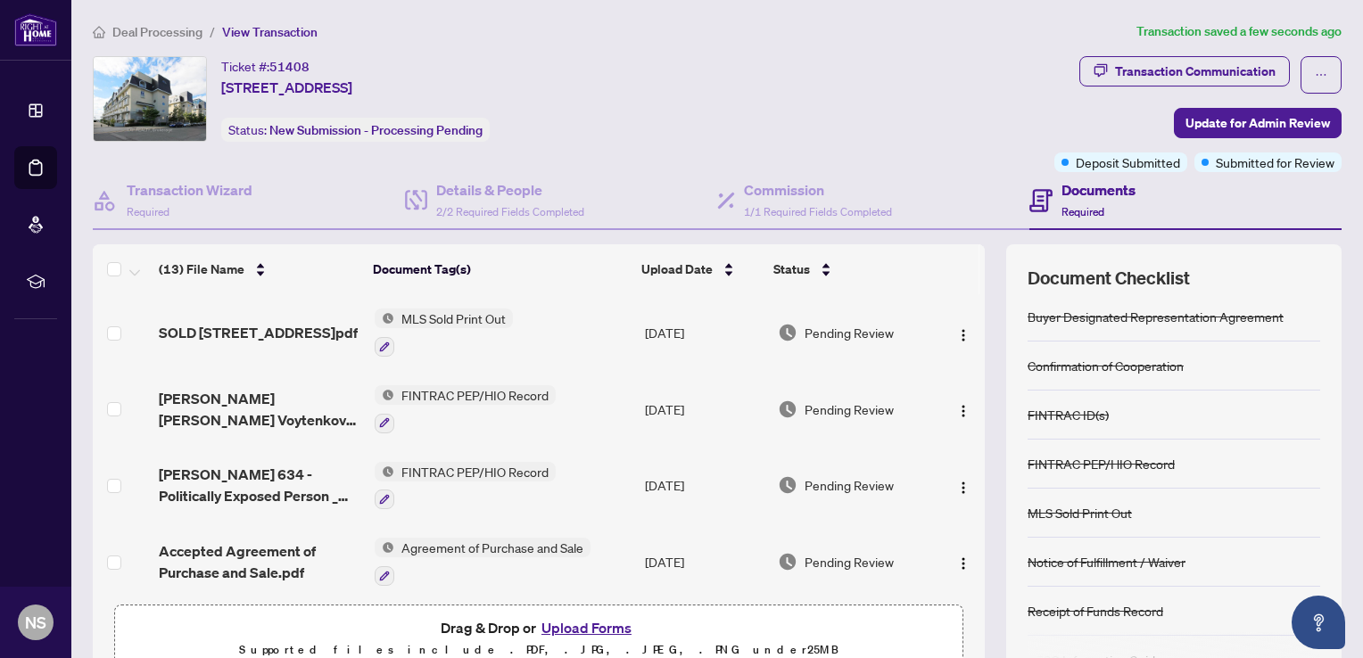
scroll to position [84, 0]
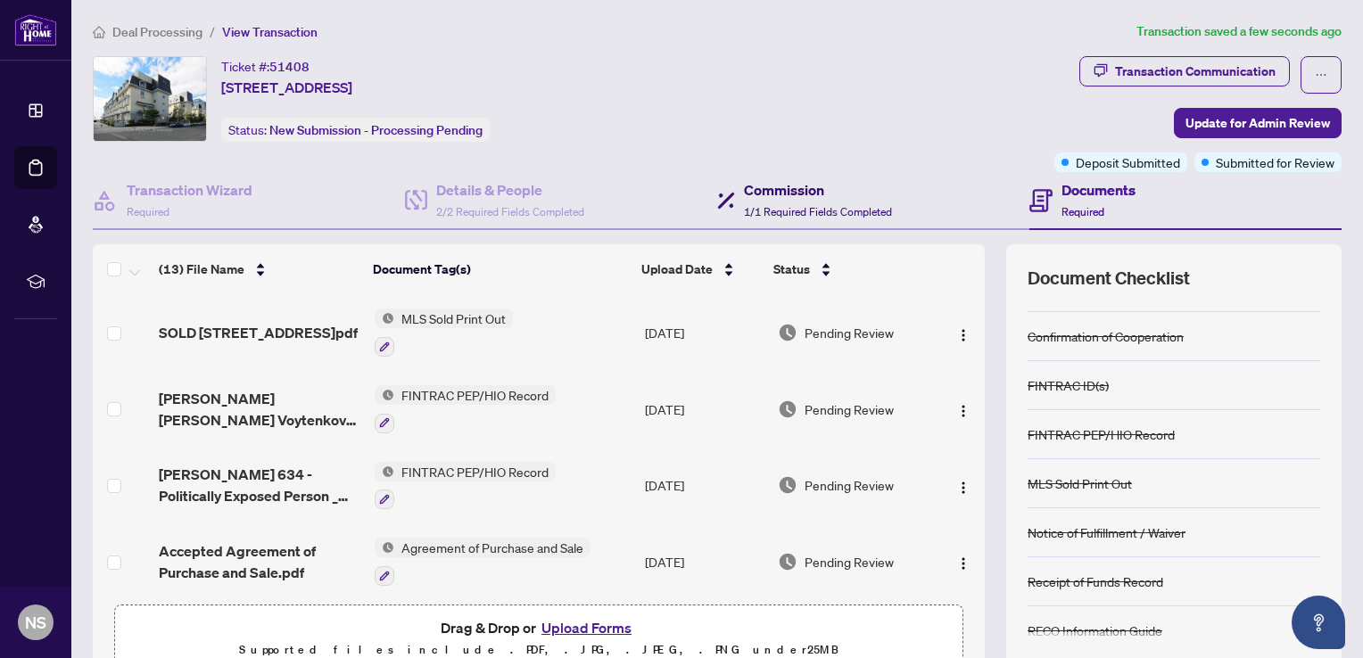
click at [848, 194] on h4 "Commission" at bounding box center [818, 189] width 148 height 21
